Goal: Manage account settings

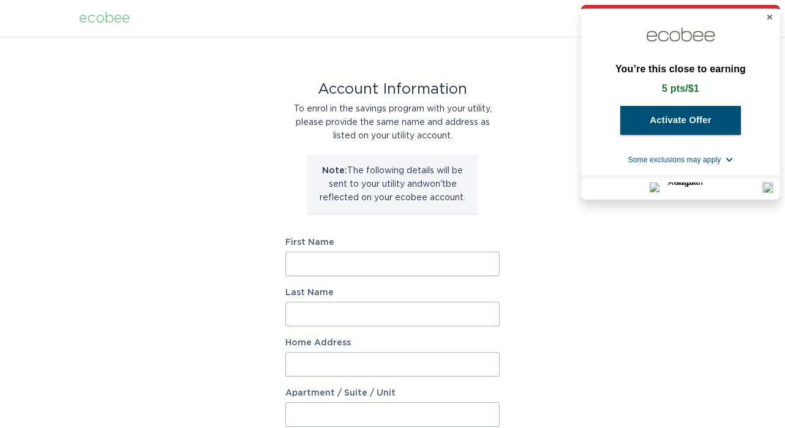
click at [0, 428] on x-rbc-extension at bounding box center [0, 428] width 0 height 0
click at [766, 21] on icon "Close" at bounding box center [769, 16] width 7 height 7
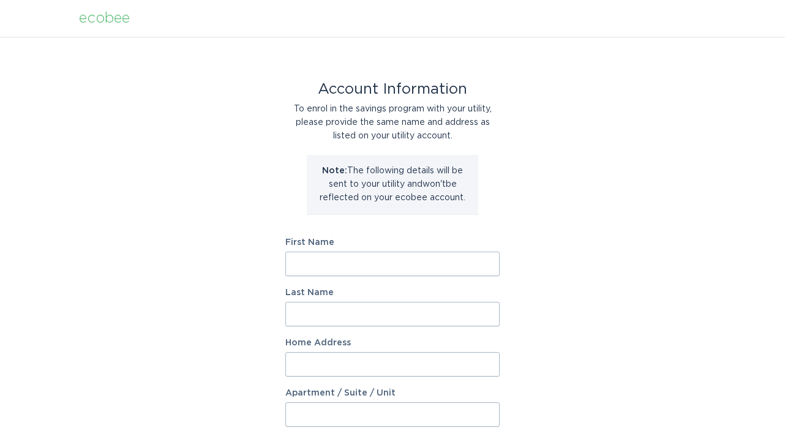
click at [643, 20] on header "ecobee" at bounding box center [392, 18] width 627 height 37
